Goal: Complete application form

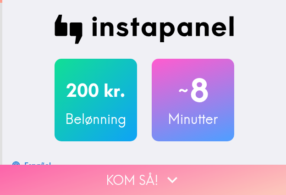
click at [97, 175] on button "Kom så!" at bounding box center [143, 179] width 286 height 30
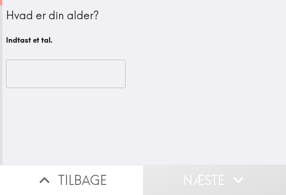
drag, startPoint x: 32, startPoint y: 73, endPoint x: 29, endPoint y: 82, distance: 10.0
click at [32, 73] on input "number" at bounding box center [66, 74] width 120 height 28
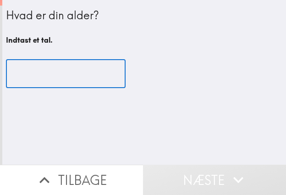
paste input "30"
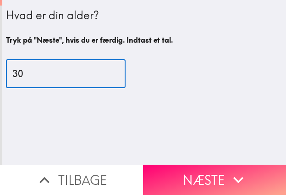
type input "30"
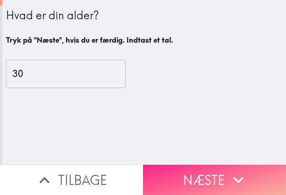
click at [192, 175] on button "Næste" at bounding box center [214, 179] width 143 height 30
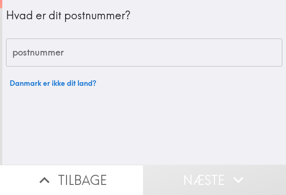
drag, startPoint x: 57, startPoint y: 52, endPoint x: 51, endPoint y: 56, distance: 7.2
click at [56, 52] on input "postnummer" at bounding box center [144, 52] width 276 height 28
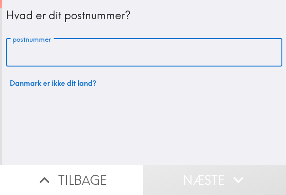
paste input "2620"
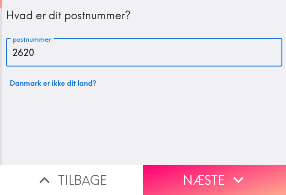
type input "2620"
click at [217, 178] on button "Næste" at bounding box center [214, 179] width 143 height 30
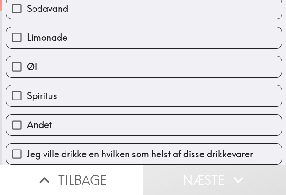
scroll to position [306, 0]
click at [219, 151] on span "Jeg ville drikke en hvilken som helst af disse drikkevarer" at bounding box center [140, 154] width 226 height 13
click at [27, 151] on input "Jeg ville drikke en hvilken som helst af disse drikkevarer" at bounding box center [16, 153] width 21 height 21
checkbox input "true"
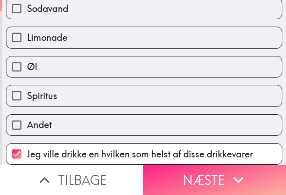
click at [252, 168] on button "Næste" at bounding box center [214, 179] width 143 height 30
